Goal: Information Seeking & Learning: Learn about a topic

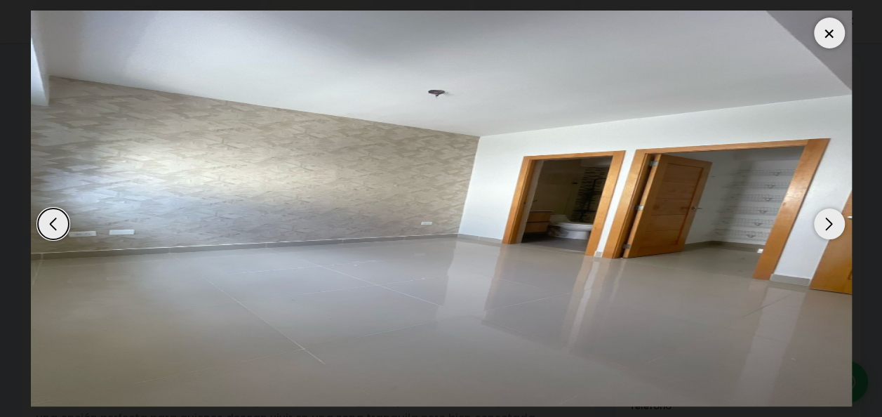
click at [830, 227] on div "Next slide" at bounding box center [829, 223] width 31 height 31
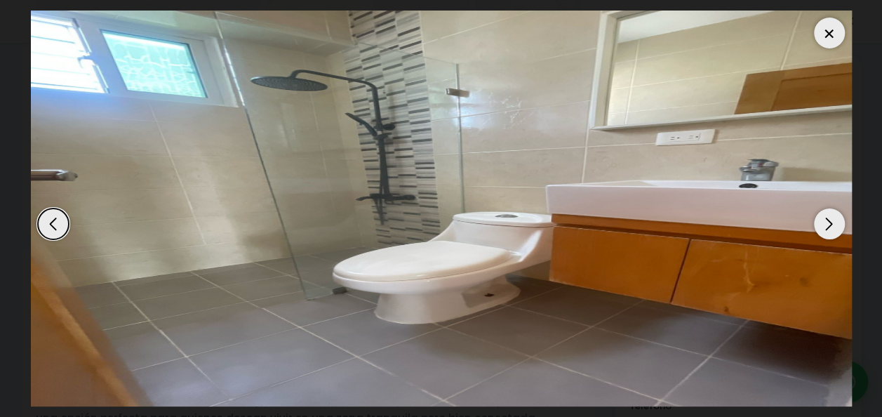
click at [830, 227] on div "Next slide" at bounding box center [829, 223] width 31 height 31
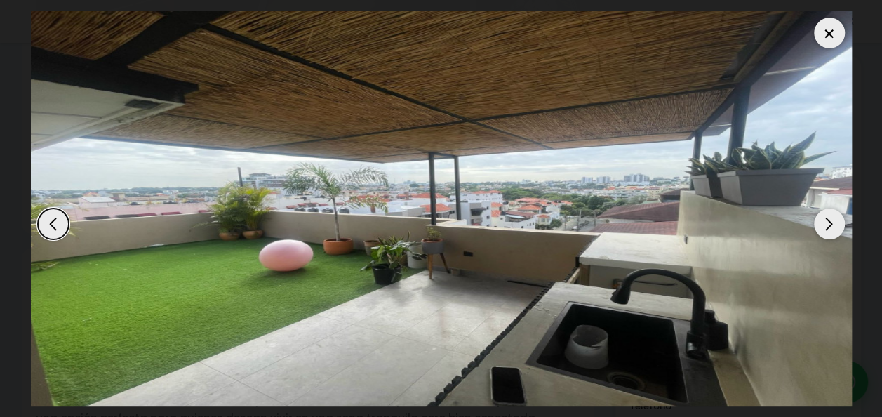
click at [820, 224] on div "Next slide" at bounding box center [829, 223] width 31 height 31
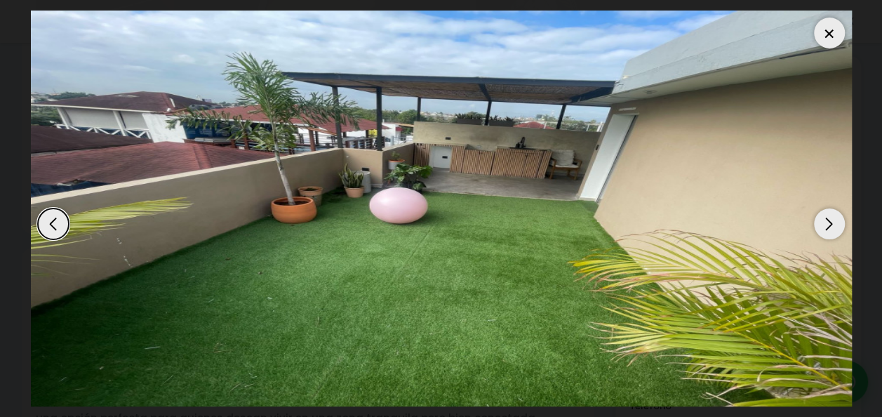
click at [825, 223] on div "Next slide" at bounding box center [829, 223] width 31 height 31
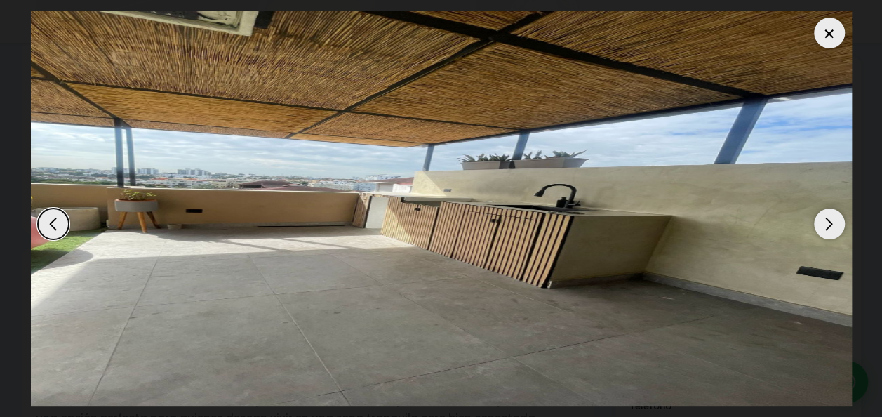
click at [831, 222] on div "Next slide" at bounding box center [829, 223] width 31 height 31
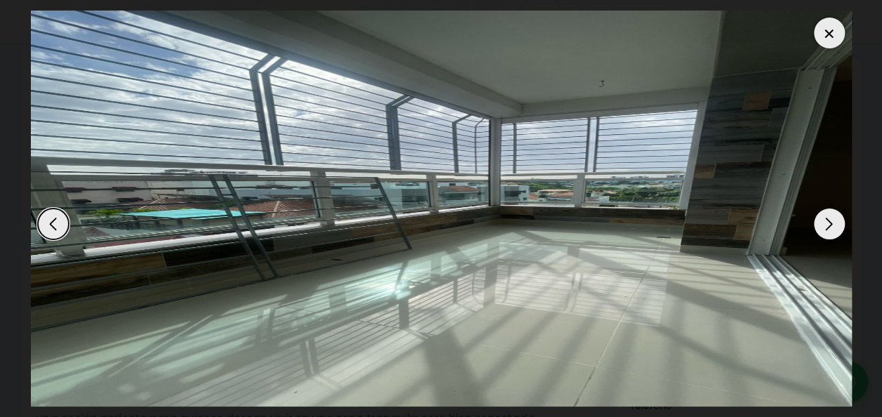
click at [836, 220] on div "Next slide" at bounding box center [829, 223] width 31 height 31
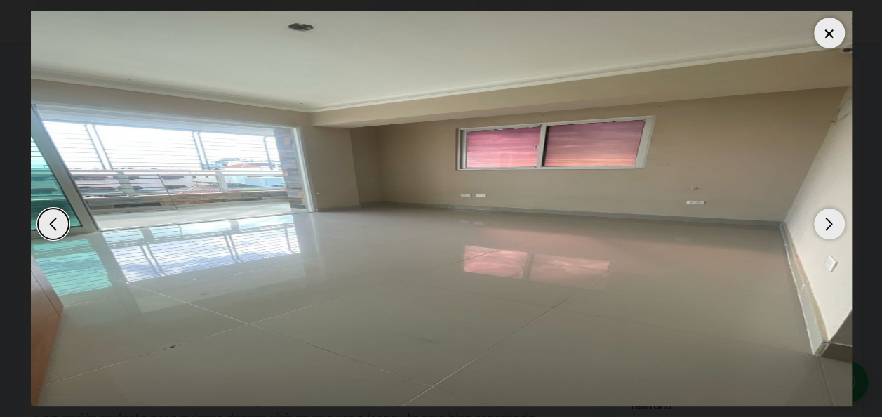
click at [822, 222] on div "Next slide" at bounding box center [829, 223] width 31 height 31
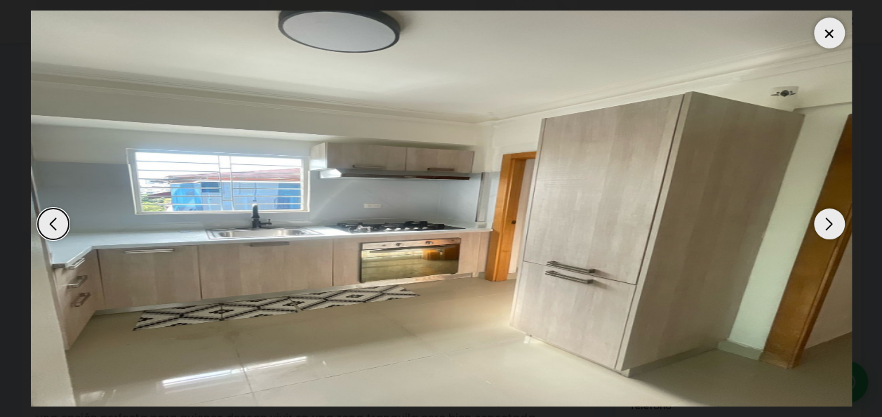
click at [833, 229] on div "Next slide" at bounding box center [829, 223] width 31 height 31
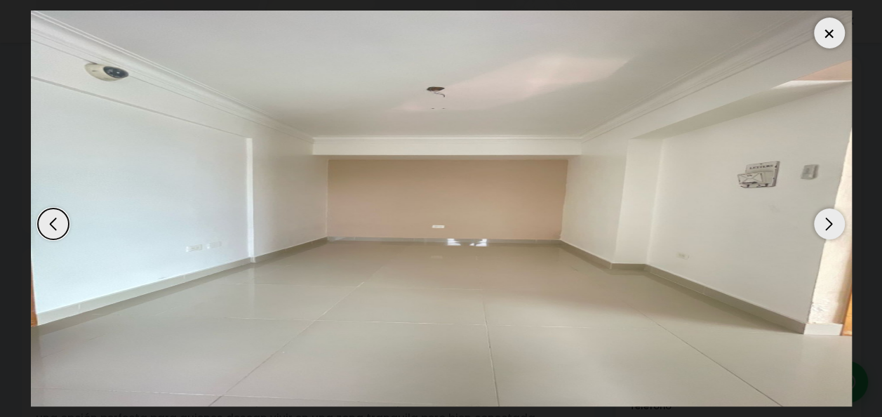
click at [836, 229] on div "Next slide" at bounding box center [829, 223] width 31 height 31
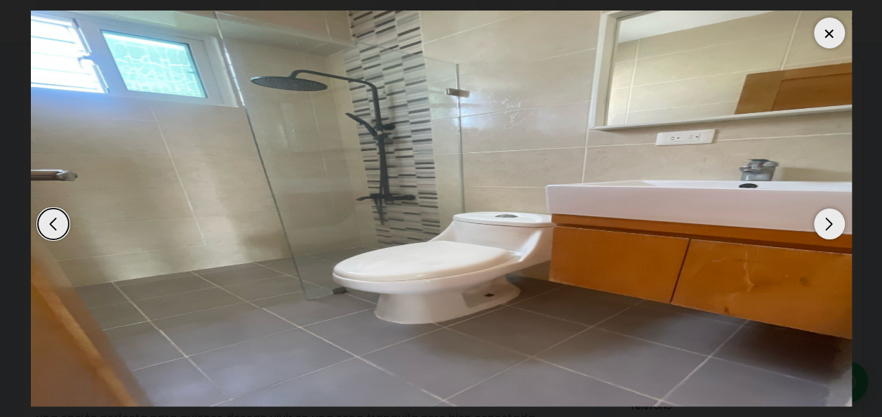
click at [836, 229] on div "Next slide" at bounding box center [829, 223] width 31 height 31
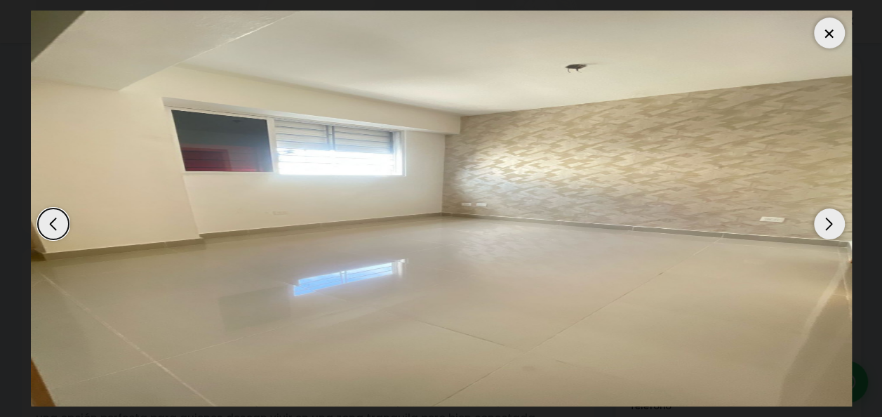
click at [836, 229] on div "Next slide" at bounding box center [829, 223] width 31 height 31
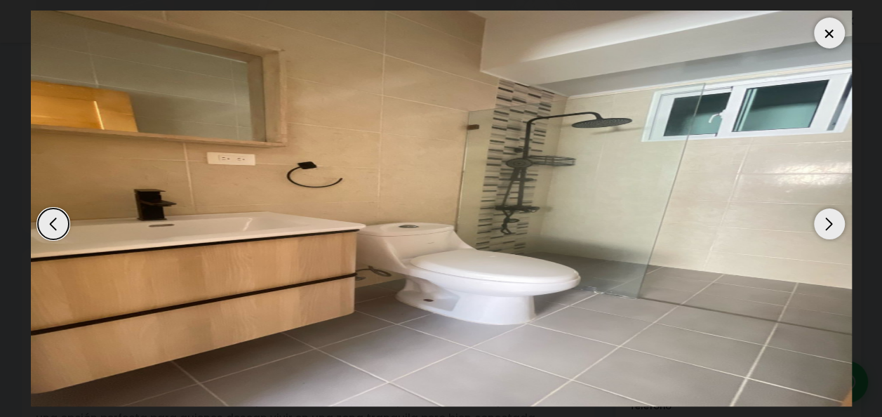
click at [836, 229] on div "Next slide" at bounding box center [829, 223] width 31 height 31
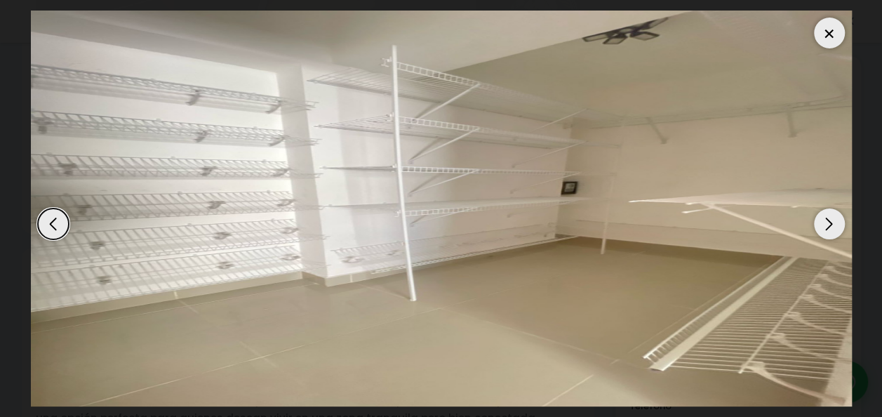
click at [836, 229] on div "Next slide" at bounding box center [829, 223] width 31 height 31
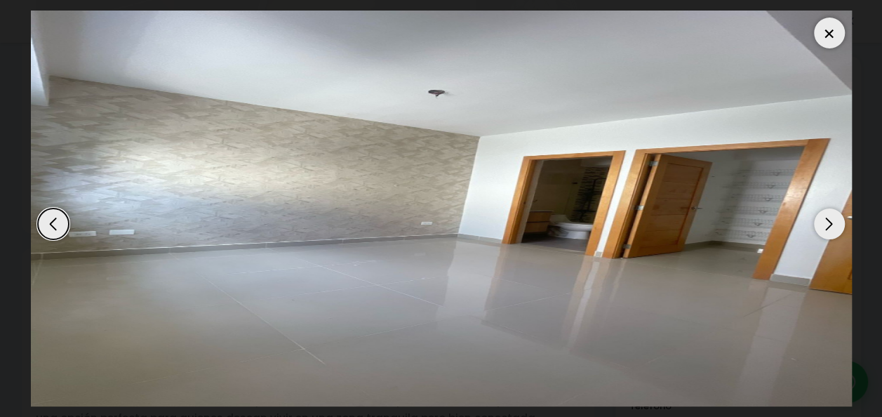
click at [836, 229] on div "Next slide" at bounding box center [829, 223] width 31 height 31
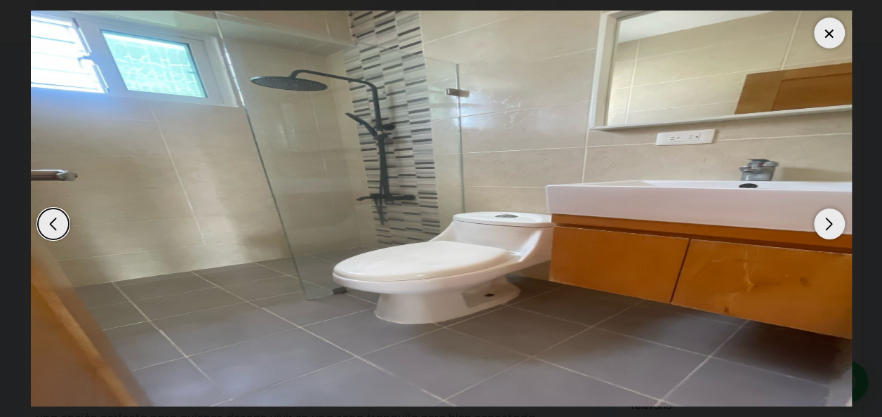
click at [836, 229] on div "Next slide" at bounding box center [829, 223] width 31 height 31
